Goal: Information Seeking & Learning: Learn about a topic

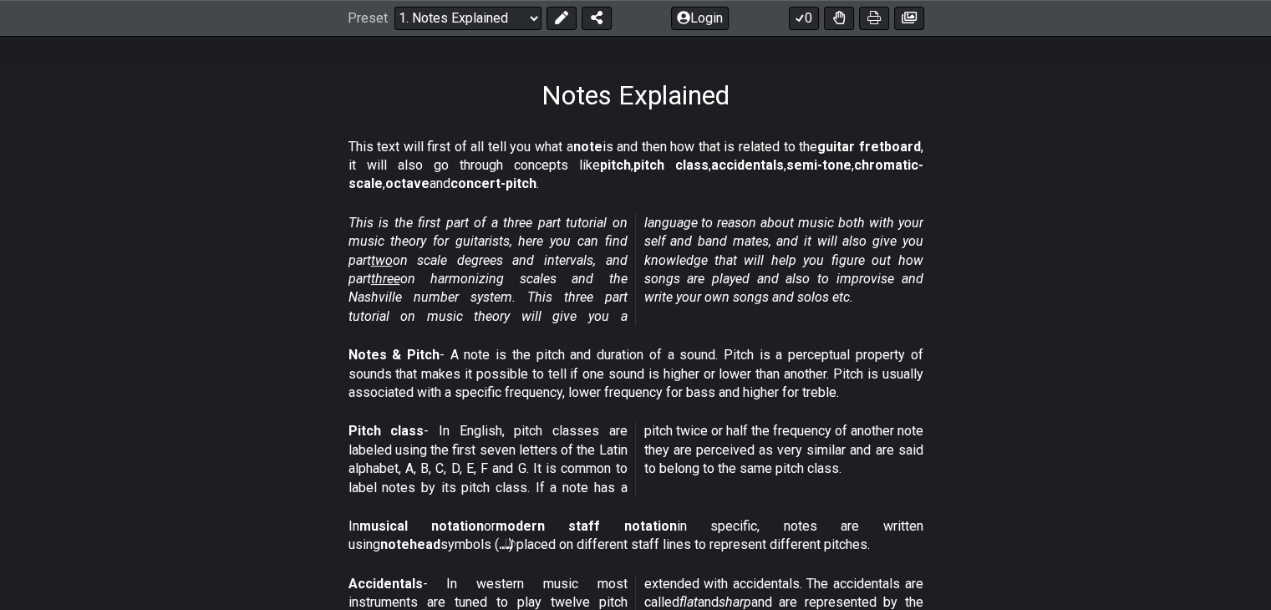
scroll to position [244, 0]
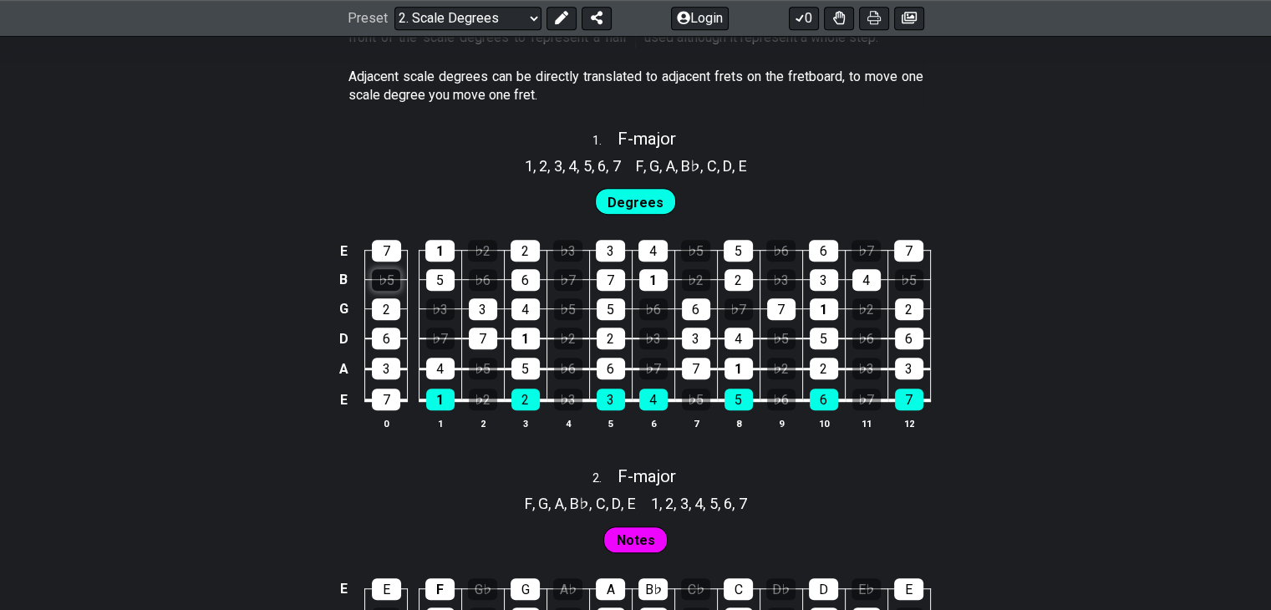
scroll to position [1033, 0]
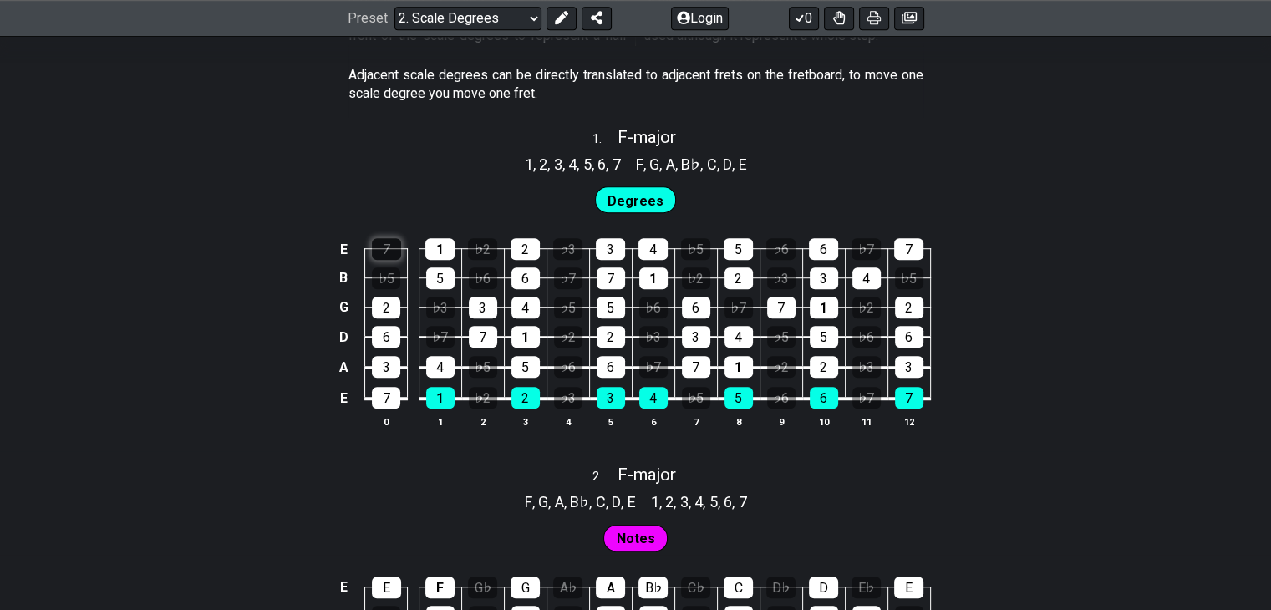
click at [384, 251] on div "7" at bounding box center [386, 249] width 29 height 22
click at [393, 287] on div "♭5" at bounding box center [386, 278] width 28 height 22
click at [388, 267] on div "♭5" at bounding box center [386, 278] width 28 height 22
click at [386, 282] on div "♭5" at bounding box center [386, 278] width 28 height 22
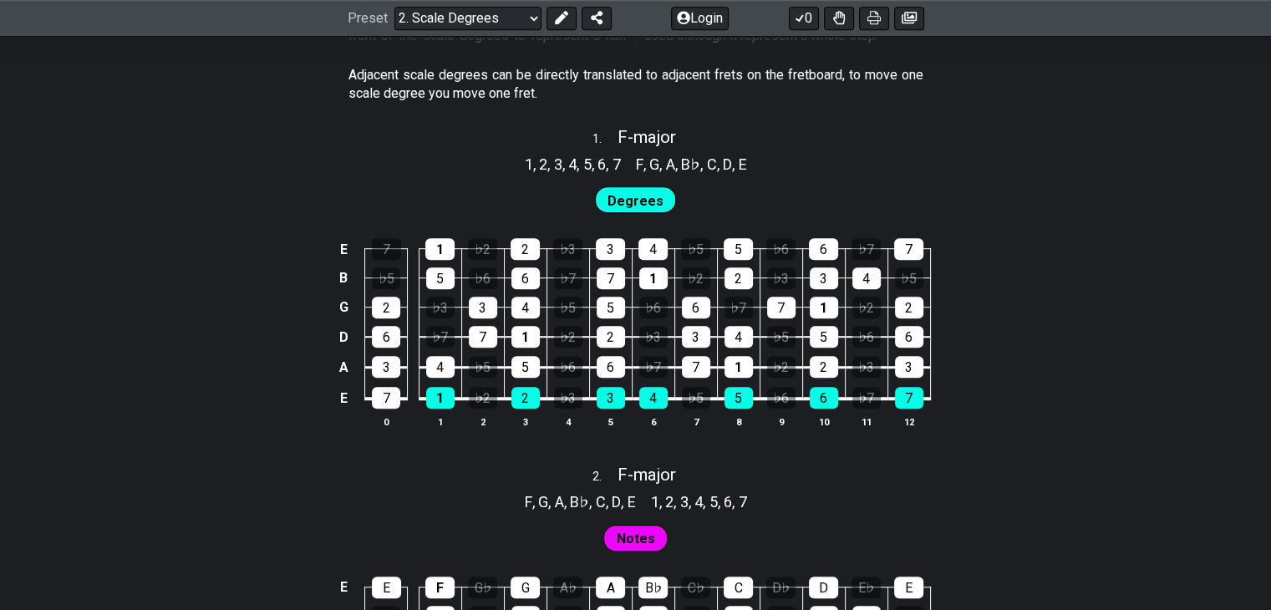
click at [381, 236] on td "7" at bounding box center [386, 234] width 43 height 29
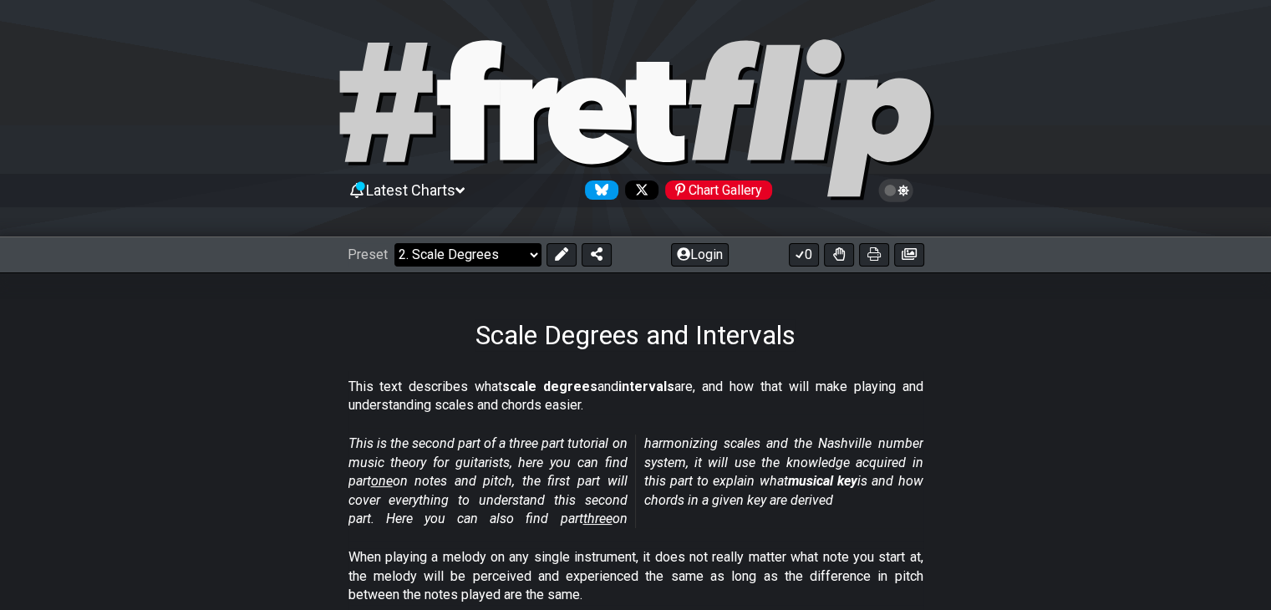
click at [504, 260] on select "Welcome to #fretflip! Initial Preset Custom Preset Minor Pentatonic Major Penta…" at bounding box center [467, 254] width 147 height 23
click at [394, 243] on select "Welcome to #fretflip! Initial Preset Custom Preset Minor Pentatonic Major Penta…" at bounding box center [467, 254] width 147 height 23
select select "/scale-degrees-and-intervals"
